Goal: Information Seeking & Learning: Learn about a topic

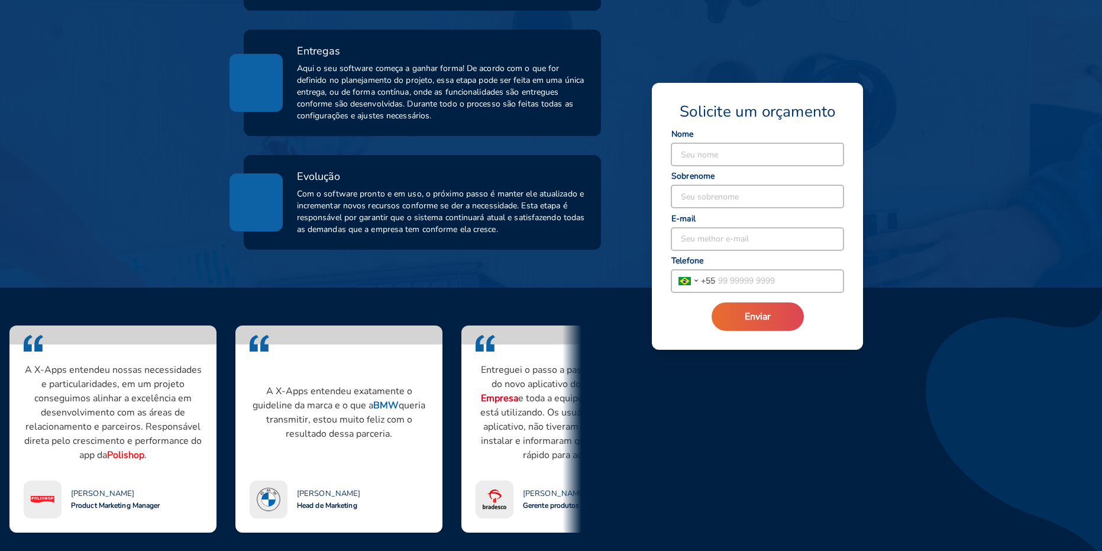
scroll to position [828, 0]
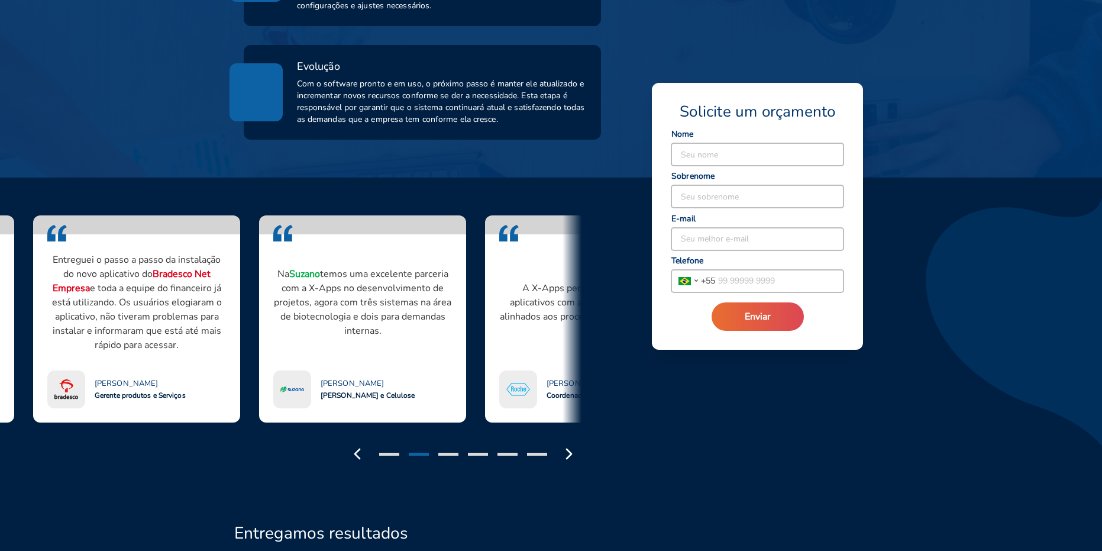
drag, startPoint x: 386, startPoint y: 275, endPoint x: 178, endPoint y: 270, distance: 207.8
click at [181, 270] on strong "Bradesco Net Empresa" at bounding box center [132, 280] width 158 height 27
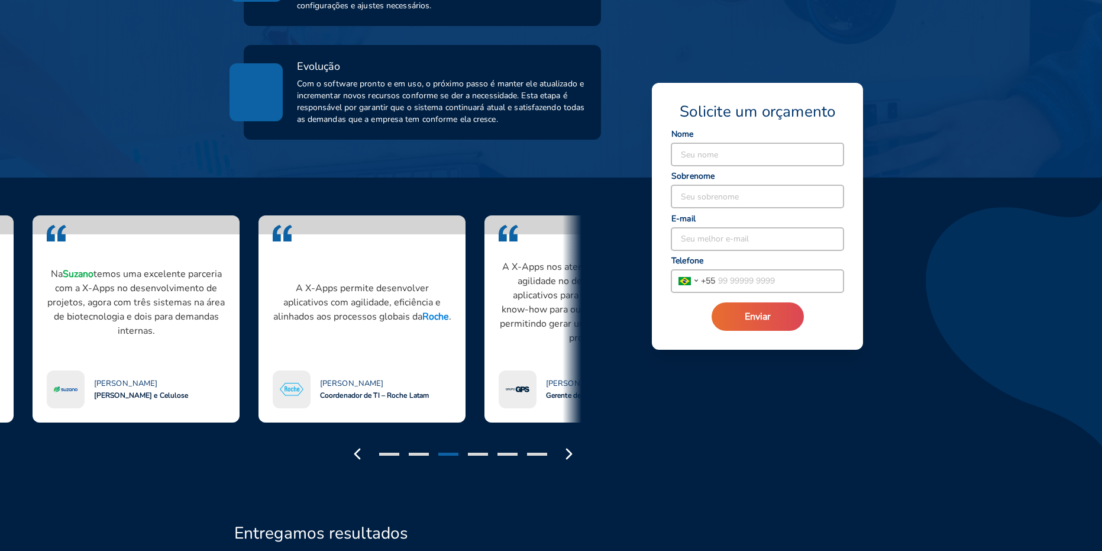
drag, startPoint x: 434, startPoint y: 291, endPoint x: 227, endPoint y: 273, distance: 207.8
click at [228, 273] on div "Na Suzano temos uma excelente parceria com a X-Apps no desenvolvimento de proje…" at bounding box center [136, 318] width 207 height 207
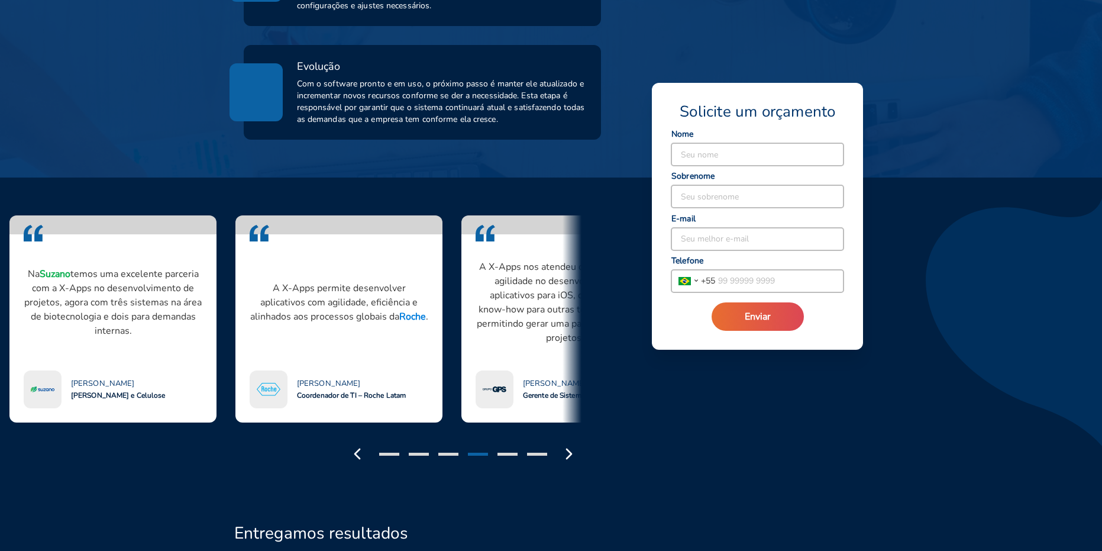
drag, startPoint x: 381, startPoint y: 289, endPoint x: 267, endPoint y: 280, distance: 114.6
click at [278, 282] on p "A X-Apps permite desenvolver aplicativos com agilidade, eficiência e alinhados …" at bounding box center [339, 302] width 179 height 43
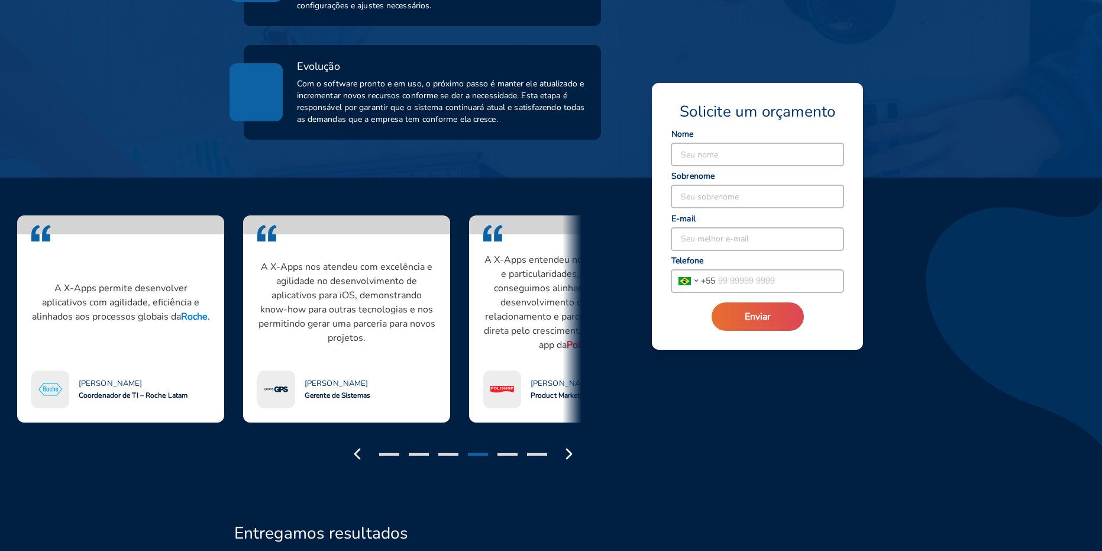
drag, startPoint x: 456, startPoint y: 293, endPoint x: 226, endPoint y: 272, distance: 231.2
click at [234, 272] on div "A X-Apps nos atendeu com excelência e agilidade no desenvolvimento de aplicativ…" at bounding box center [347, 318] width 226 height 207
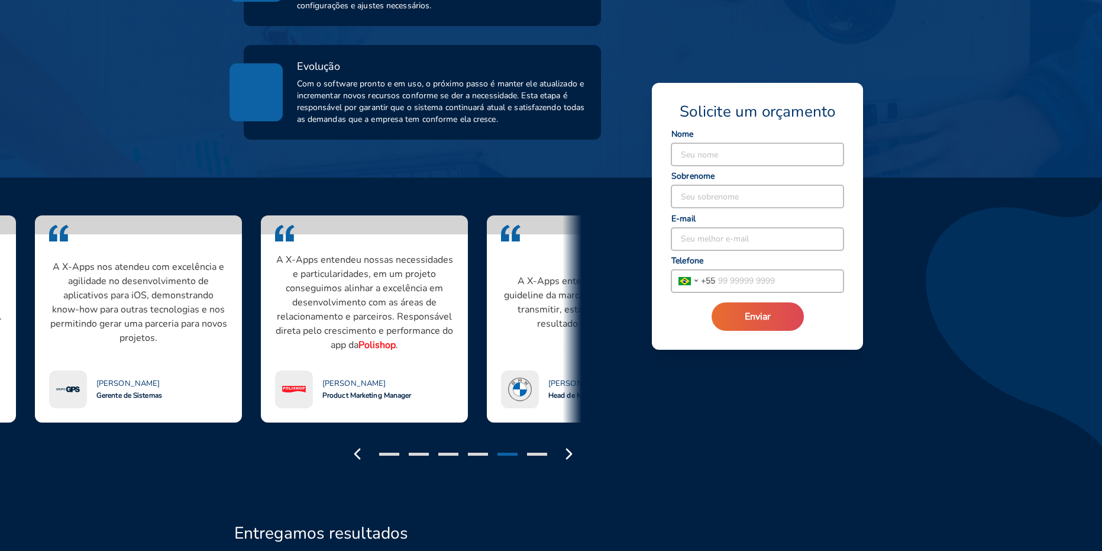
drag, startPoint x: 435, startPoint y: 293, endPoint x: 209, endPoint y: 276, distance: 227.3
click at [213, 276] on div "A X-Apps nos atendeu com excelência e agilidade no desenvolvimento de aplicativ…" at bounding box center [138, 318] width 207 height 207
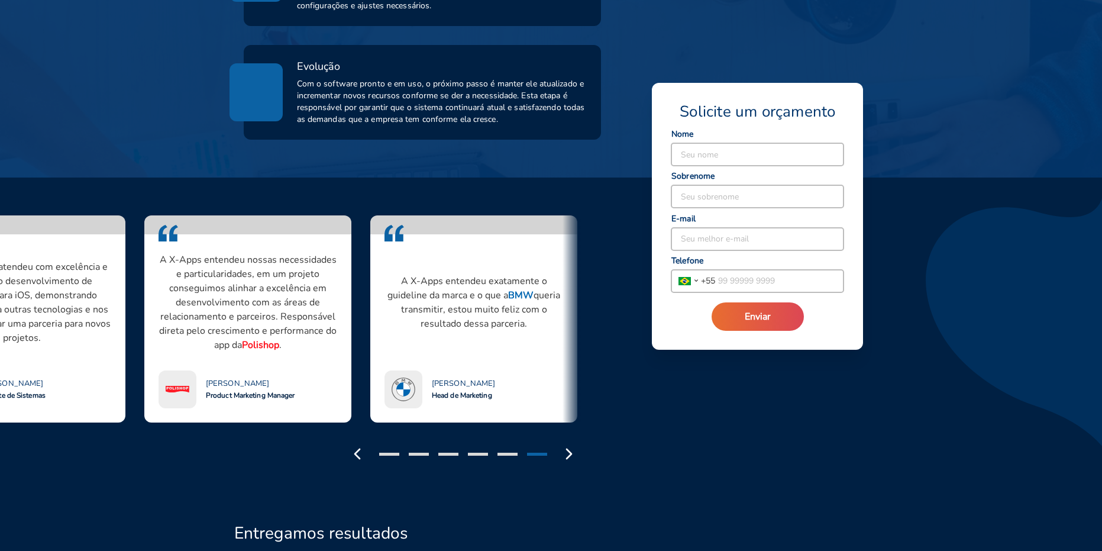
drag, startPoint x: 405, startPoint y: 291, endPoint x: 266, endPoint y: 282, distance: 138.8
click at [267, 282] on p "A X-Apps entendeu nossas necessidades e particularidades, em um projeto consegu…" at bounding box center [248, 302] width 179 height 99
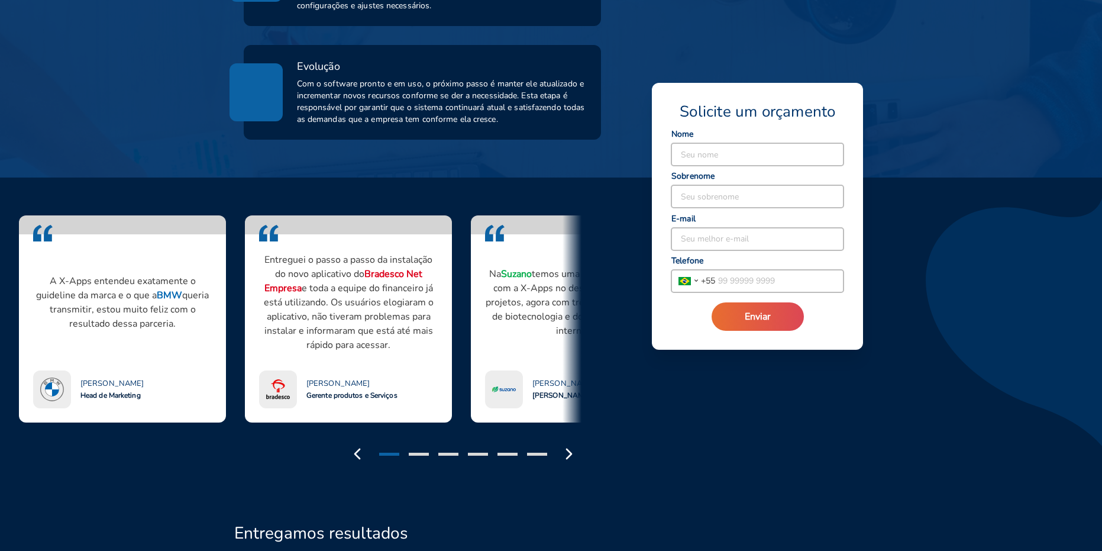
drag, startPoint x: 485, startPoint y: 311, endPoint x: 263, endPoint y: 282, distance: 223.8
click at [263, 282] on p "Entreguei o passo a passo da instalação do novo aplicativo do Bradesco Net Empr…" at bounding box center [348, 302] width 179 height 99
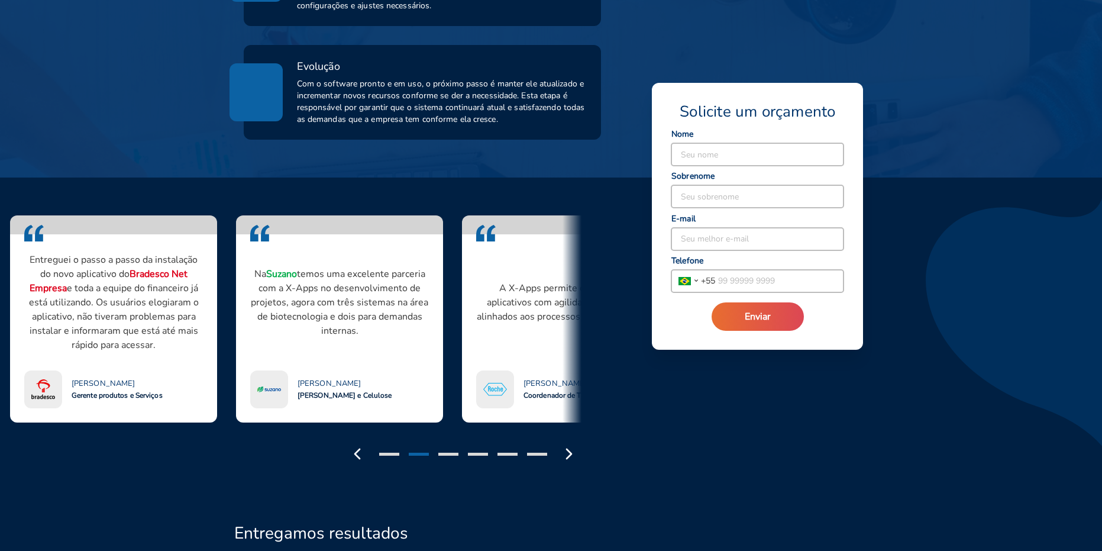
drag, startPoint x: 498, startPoint y: 313, endPoint x: 272, endPoint y: 280, distance: 227.8
click at [272, 280] on p "Na Suzano temos uma excelente parceria com a X-Apps no desenvolvimento de proje…" at bounding box center [339, 302] width 179 height 71
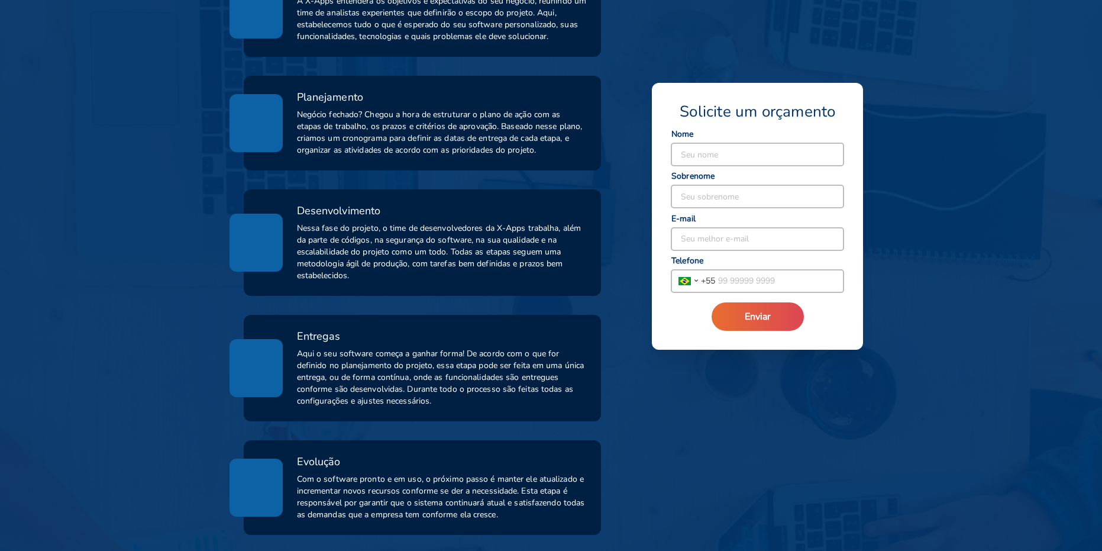
scroll to position [592, 0]
